Goal: Transaction & Acquisition: Purchase product/service

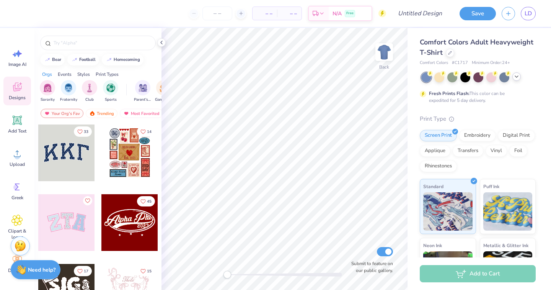
click at [519, 76] on icon at bounding box center [516, 76] width 6 height 6
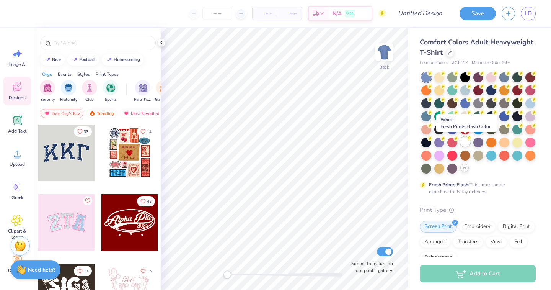
click at [466, 144] on div at bounding box center [465, 142] width 10 height 10
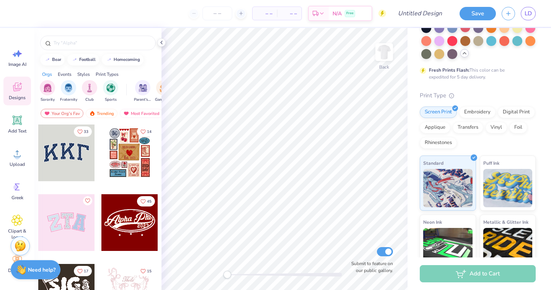
scroll to position [116, 0]
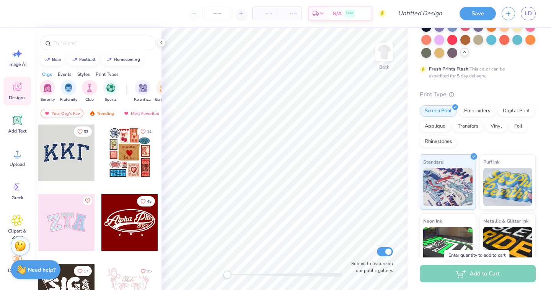
click at [522, 273] on div "Add to Cart" at bounding box center [478, 273] width 116 height 17
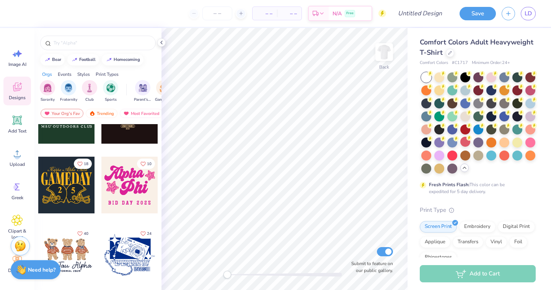
scroll to position [417, 0]
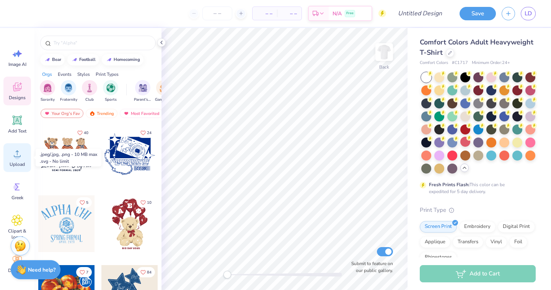
click at [18, 156] on circle at bounding box center [17, 156] width 5 height 5
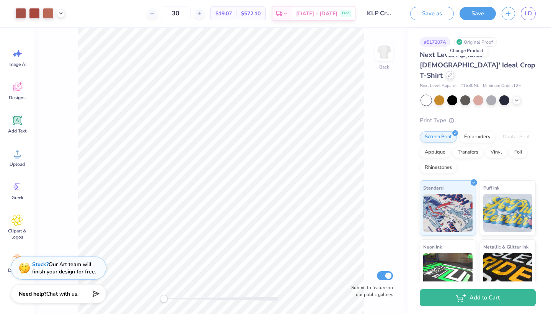
click at [452, 73] on icon at bounding box center [450, 75] width 4 height 4
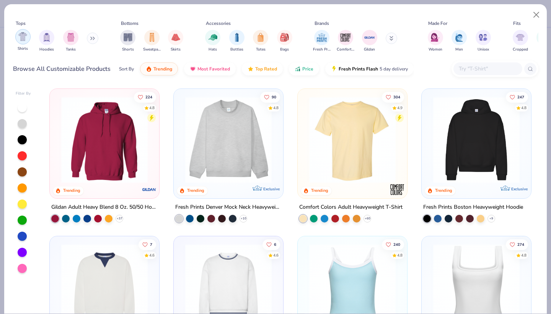
click at [20, 36] on img "filter for Shirts" at bounding box center [22, 36] width 9 height 9
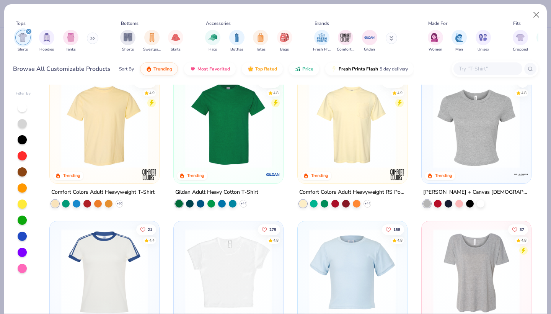
scroll to position [17, 0]
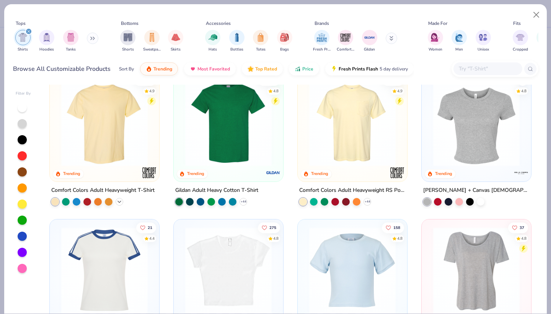
click at [121, 200] on icon at bounding box center [119, 202] width 6 height 6
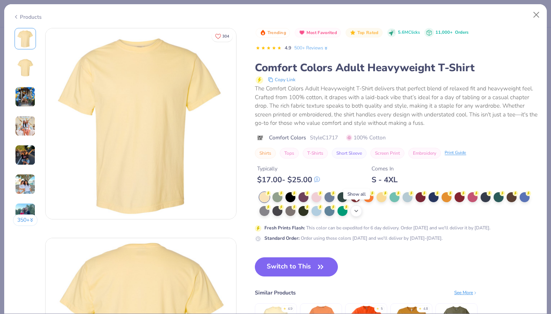
click at [357, 214] on div "+ 38" at bounding box center [355, 210] width 11 height 11
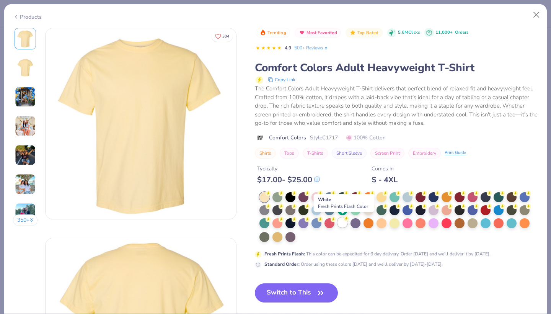
click at [345, 222] on div at bounding box center [342, 222] width 10 height 10
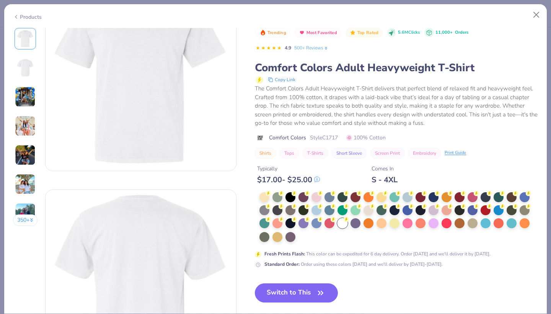
scroll to position [65, 0]
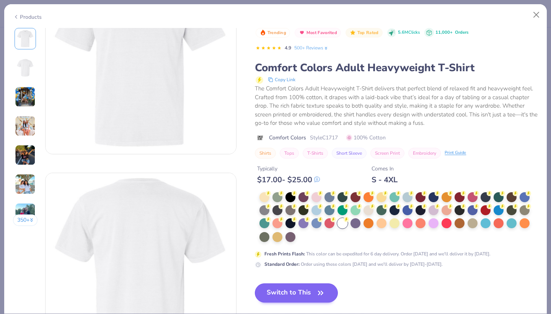
click at [325, 291] on icon "button" at bounding box center [320, 292] width 11 height 11
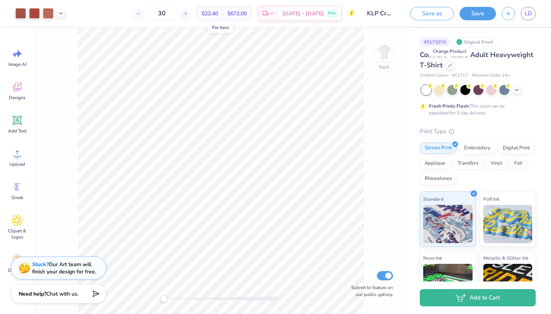
click at [218, 14] on span "$22.40" at bounding box center [210, 14] width 16 height 8
click at [275, 13] on icon at bounding box center [272, 14] width 6 height 6
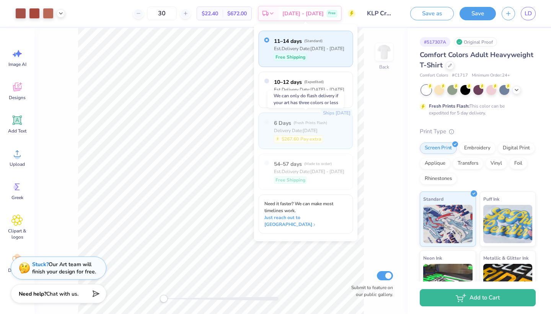
click at [300, 123] on span "( Fresh Prints Flash )" at bounding box center [310, 122] width 34 height 5
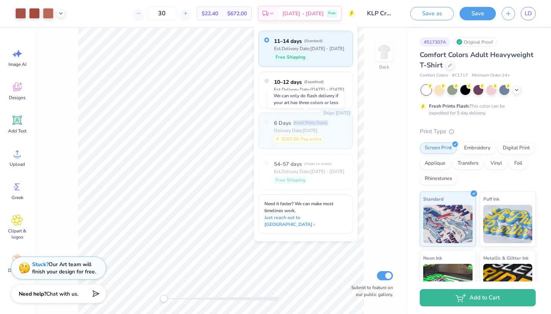
click at [300, 123] on span "( Fresh Prints Flash )" at bounding box center [310, 122] width 34 height 5
click at [329, 127] on div "Ships [DATE] 6 Days ( Fresh Prints Flash ) Delivery Date: [DATE] $267.60 Pay ex…" at bounding box center [306, 130] width 94 height 36
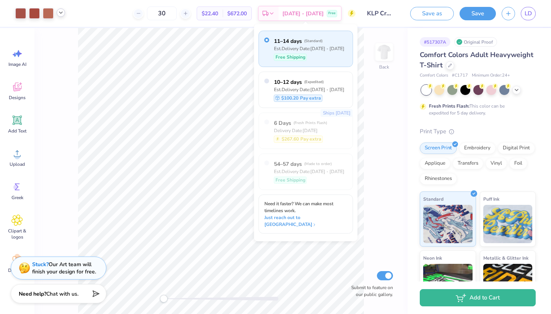
click at [60, 15] on icon at bounding box center [61, 13] width 6 height 6
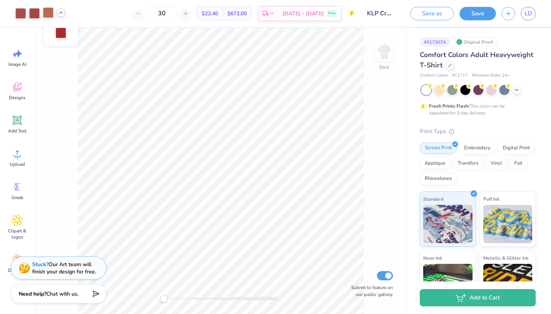
click at [43, 12] on div at bounding box center [48, 12] width 11 height 11
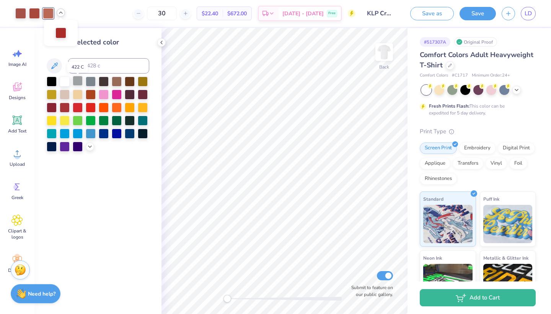
click at [81, 82] on div at bounding box center [78, 81] width 10 height 10
click at [90, 84] on div at bounding box center [91, 81] width 10 height 10
click at [91, 110] on div at bounding box center [91, 107] width 10 height 10
click at [95, 133] on div at bounding box center [91, 133] width 10 height 10
click at [88, 68] on input at bounding box center [108, 65] width 81 height 15
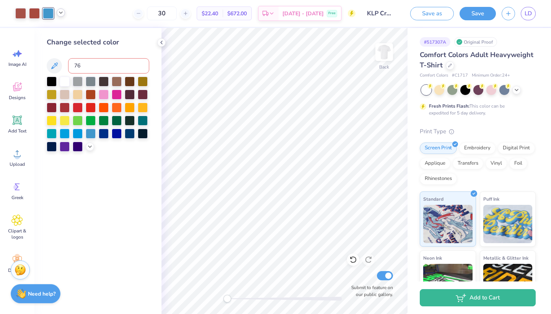
click at [61, 14] on icon at bounding box center [61, 13] width 6 height 6
click at [89, 67] on input "76" at bounding box center [108, 65] width 81 height 15
type input "7627"
click at [316, 14] on span "[DATE] - [DATE]" at bounding box center [302, 15] width 41 height 8
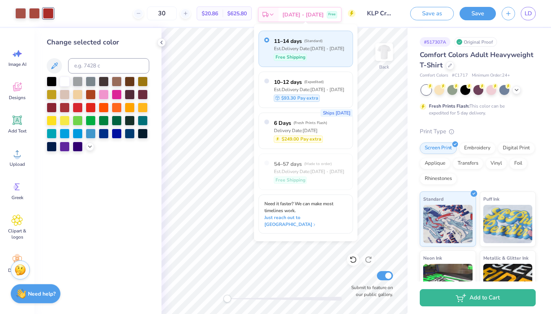
click at [311, 15] on span "[DATE] - [DATE]" at bounding box center [302, 15] width 41 height 8
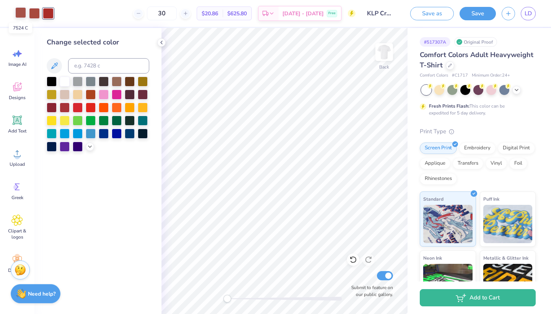
click at [20, 14] on div at bounding box center [20, 12] width 11 height 11
click at [35, 12] on div at bounding box center [34, 12] width 11 height 11
click at [64, 147] on div at bounding box center [65, 146] width 10 height 10
click at [92, 70] on input at bounding box center [108, 65] width 81 height 15
type input "7524"
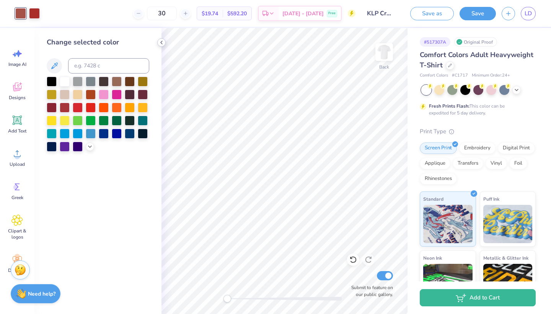
click at [162, 42] on icon at bounding box center [161, 42] width 6 height 6
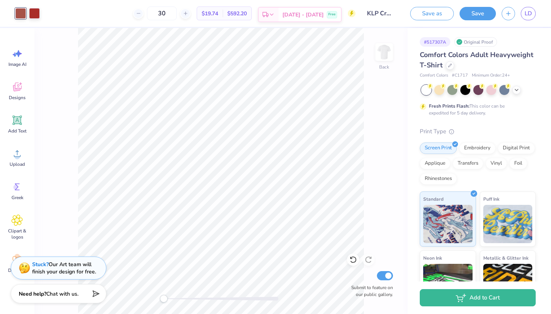
click at [326, 15] on div "[DATE] - [DATE] Free" at bounding box center [309, 15] width 62 height 14
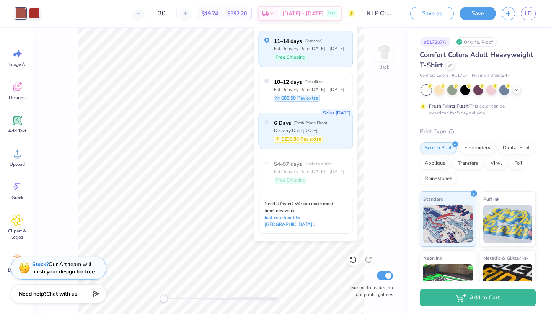
click at [296, 129] on div "Delivery Date: [DATE]" at bounding box center [300, 130] width 53 height 7
radio input "false"
radio input "true"
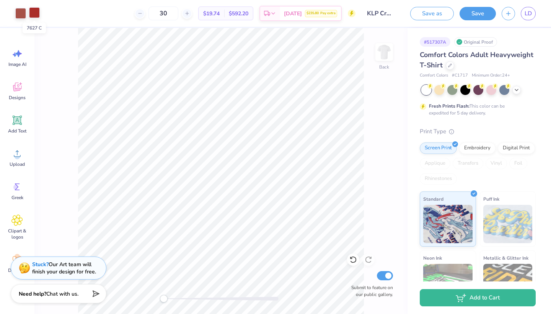
click at [34, 13] on div at bounding box center [34, 12] width 11 height 11
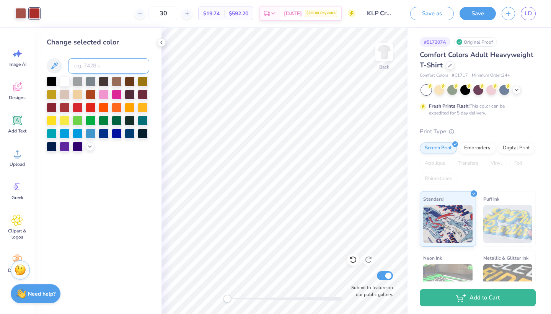
click at [85, 67] on input at bounding box center [108, 65] width 81 height 15
type input "7524"
click at [33, 13] on div at bounding box center [34, 12] width 11 height 11
click at [85, 69] on input "7" at bounding box center [108, 65] width 81 height 15
type input "7524"
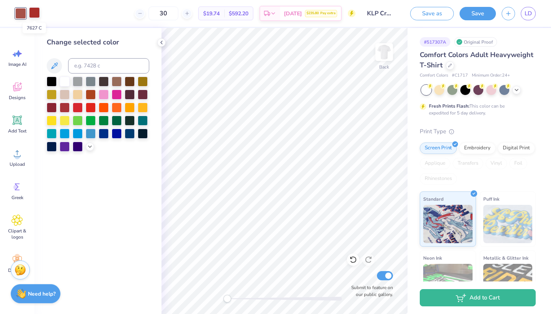
click at [34, 11] on div at bounding box center [34, 12] width 11 height 11
click at [90, 62] on input at bounding box center [108, 65] width 81 height 15
type input "7524"
click at [32, 16] on div at bounding box center [34, 12] width 11 height 11
click at [77, 67] on input at bounding box center [108, 65] width 81 height 15
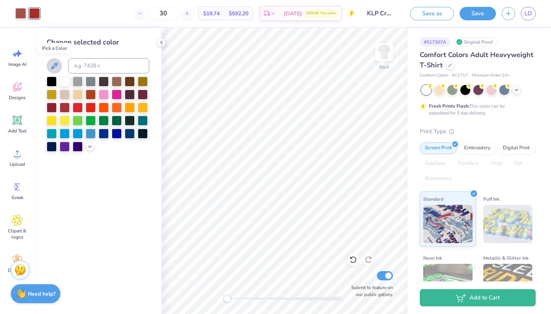
click at [58, 64] on icon at bounding box center [54, 65] width 9 height 9
click at [36, 13] on div at bounding box center [34, 13] width 11 height 11
click at [90, 65] on input at bounding box center [108, 65] width 81 height 15
type input "7"
click at [279, 15] on div "Delivery" at bounding box center [270, 15] width 20 height 14
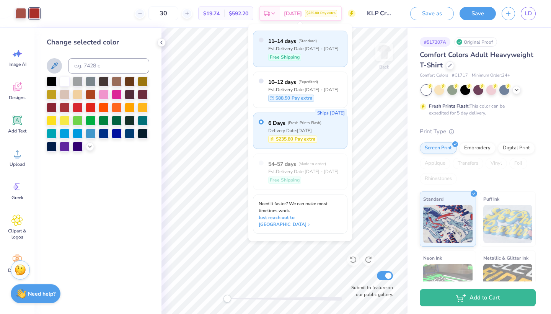
click at [311, 53] on div "11–14 days ( Standard ) Est. Delivery Date: [DATE] - [DATE] Free Shipping" at bounding box center [303, 48] width 70 height 25
radio input "true"
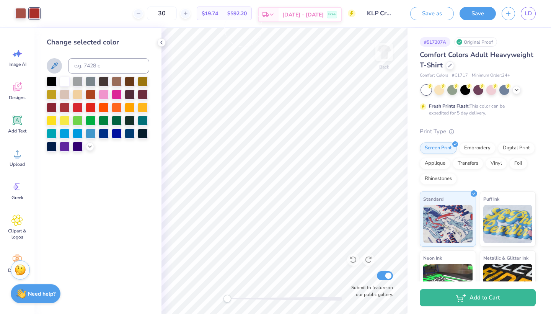
click at [304, 17] on span "[DATE] - [DATE]" at bounding box center [302, 15] width 41 height 8
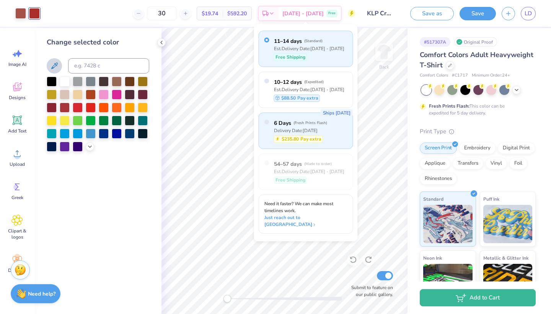
click at [314, 121] on span "( Fresh Prints Flash )" at bounding box center [310, 122] width 34 height 5
radio input "false"
radio input "true"
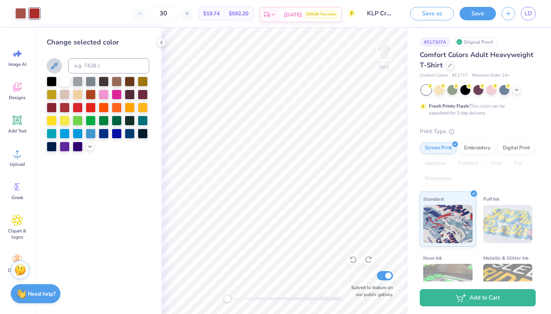
click at [298, 12] on span "[DATE]" at bounding box center [293, 15] width 18 height 8
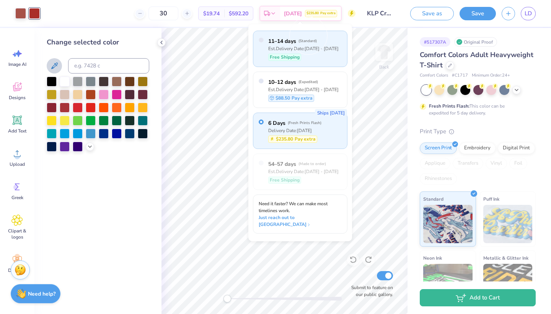
click at [311, 52] on div "11–14 days ( Standard ) Est. Delivery Date: [DATE] - [DATE] Free Shipping" at bounding box center [303, 48] width 70 height 25
radio input "true"
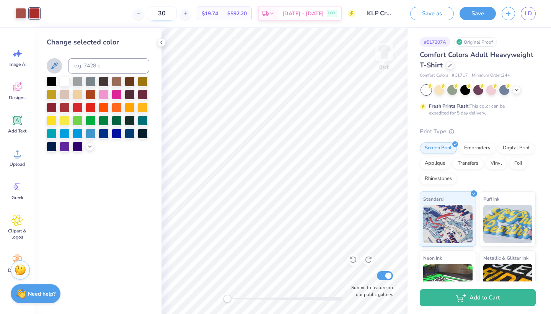
click at [175, 14] on input "30" at bounding box center [162, 14] width 30 height 14
type input "3"
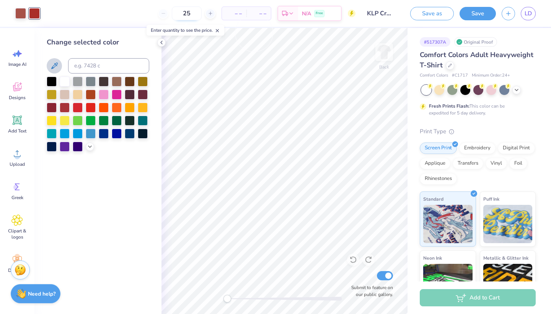
type input "25"
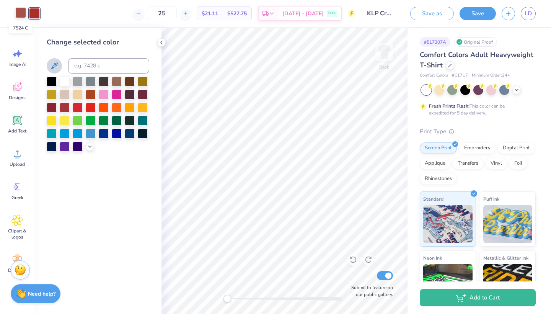
click at [18, 12] on div at bounding box center [20, 12] width 11 height 11
click at [37, 15] on div at bounding box center [34, 12] width 11 height 11
click at [37, 15] on div at bounding box center [34, 13] width 11 height 11
click at [100, 68] on input at bounding box center [108, 65] width 81 height 15
type input "7524"
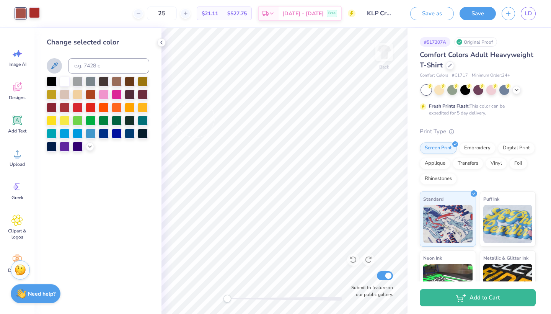
click at [35, 11] on div at bounding box center [34, 12] width 11 height 11
click at [83, 67] on input at bounding box center [108, 65] width 81 height 15
type input "7524"
click at [39, 12] on div at bounding box center [34, 12] width 11 height 11
click at [88, 149] on icon at bounding box center [90, 146] width 6 height 6
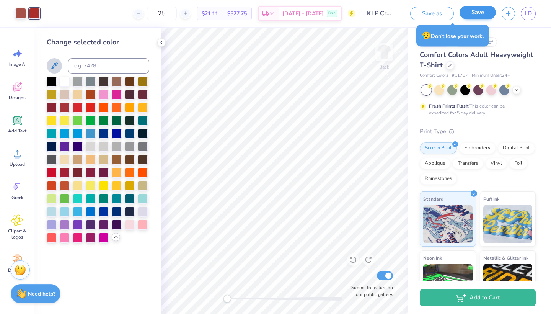
click at [469, 17] on button "Save" at bounding box center [477, 12] width 36 height 13
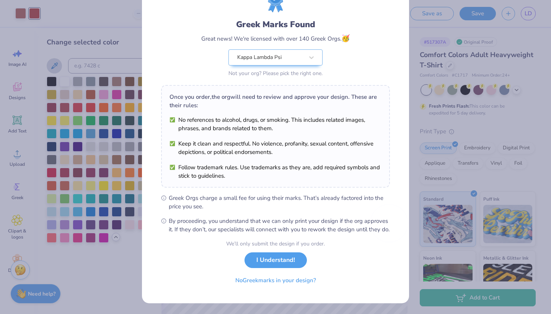
scroll to position [44, 0]
click at [313, 281] on button "No Greek marks in your design?" at bounding box center [276, 278] width 94 height 16
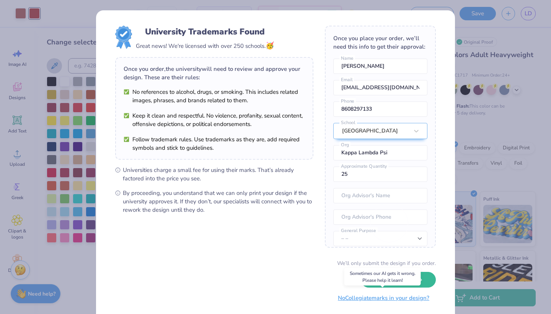
click at [356, 298] on button "No Collegiate marks in your design?" at bounding box center [383, 298] width 104 height 16
